Goal: Book appointment/travel/reservation

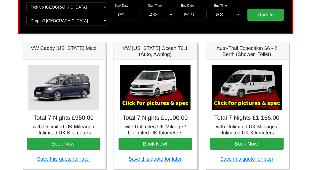
scroll to position [40, 0]
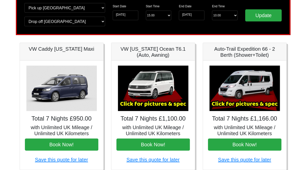
click at [146, 83] on img at bounding box center [153, 87] width 70 height 45
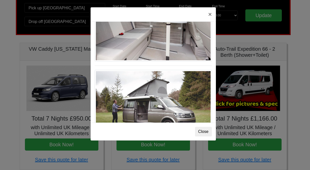
scroll to position [482, 0]
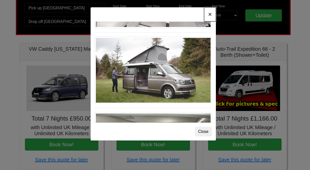
click at [211, 12] on button "×" at bounding box center [210, 14] width 12 height 14
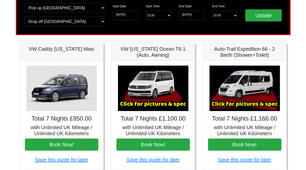
click at [249, 76] on img at bounding box center [245, 87] width 70 height 45
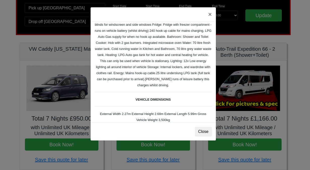
scroll to position [101, 0]
click at [206, 128] on button "Close" at bounding box center [203, 132] width 17 height 10
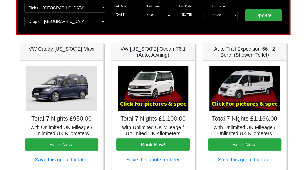
click at [240, 83] on img at bounding box center [245, 87] width 70 height 45
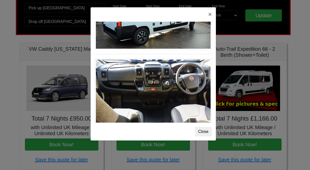
scroll to position [448, 0]
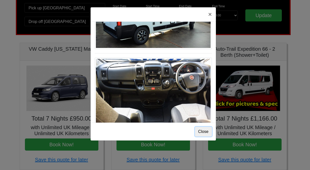
click at [205, 127] on button "Close" at bounding box center [203, 132] width 17 height 10
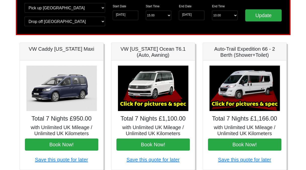
click at [243, 78] on img at bounding box center [245, 87] width 70 height 45
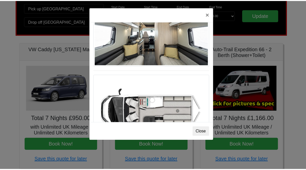
scroll to position [318, 0]
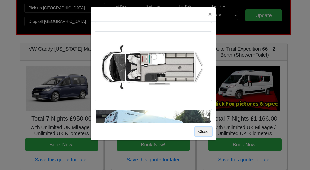
click at [202, 127] on button "Close" at bounding box center [203, 132] width 17 height 10
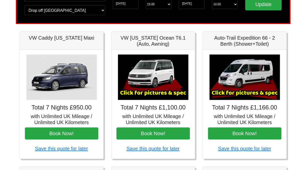
scroll to position [53, 0]
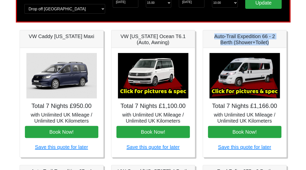
drag, startPoint x: 215, startPoint y: 24, endPoint x: 263, endPoint y: 31, distance: 48.5
click at [263, 33] on h5 "Auto-Trail Expedition 66 - 2 Berth (Shower+Toilet)" at bounding box center [244, 39] width 73 height 12
copy h5 "Auto-Trail Expedition 66 - 2 Berth (Shower+Toilet)"
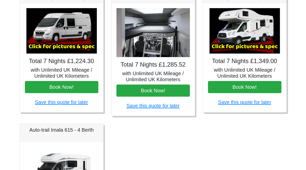
scroll to position [233, 0]
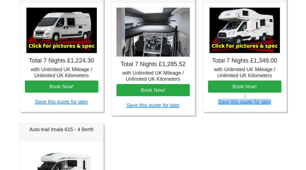
drag, startPoint x: 305, startPoint y: 103, endPoint x: 307, endPoint y: 50, distance: 53.1
click at [306, 50] on html "CENTRAL RESERVATIONS FOR ALL ENQUIRIES [PHONE_NUMBER] Easicampers Booking : Sea…" at bounding box center [153, 18] width 306 height 502
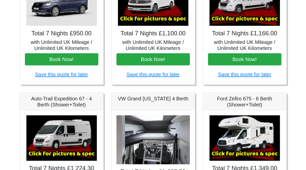
scroll to position [126, 0]
